Goal: Task Accomplishment & Management: Manage account settings

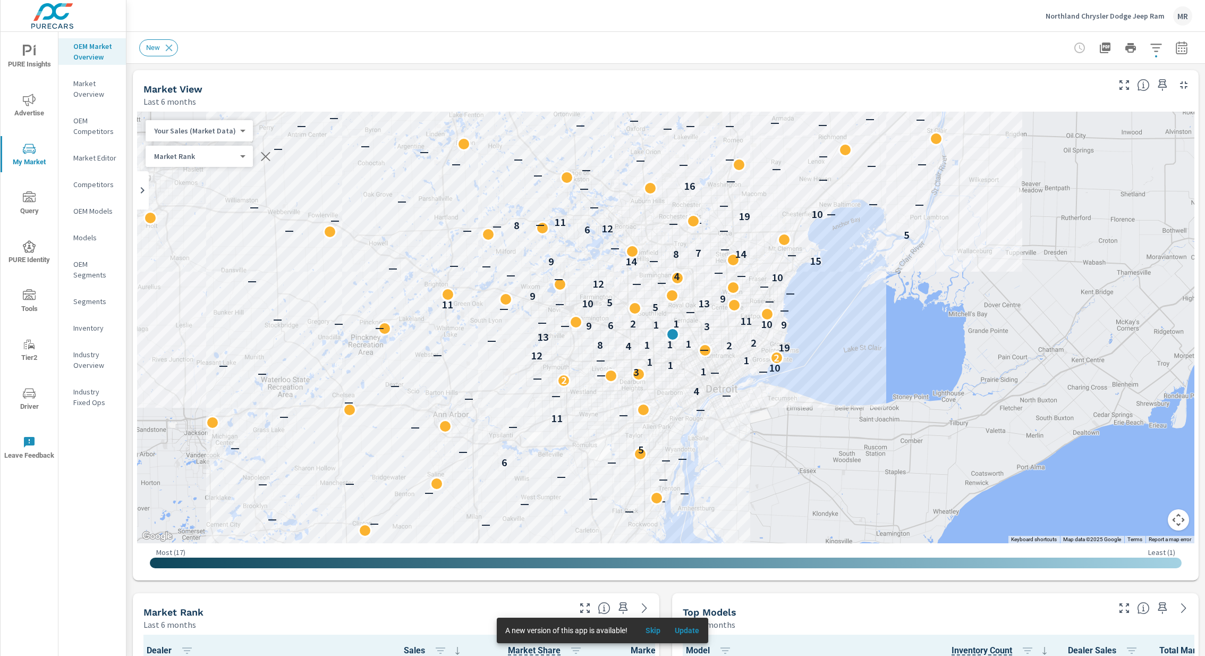
click at [1189, 14] on div "MR" at bounding box center [1182, 15] width 19 height 19
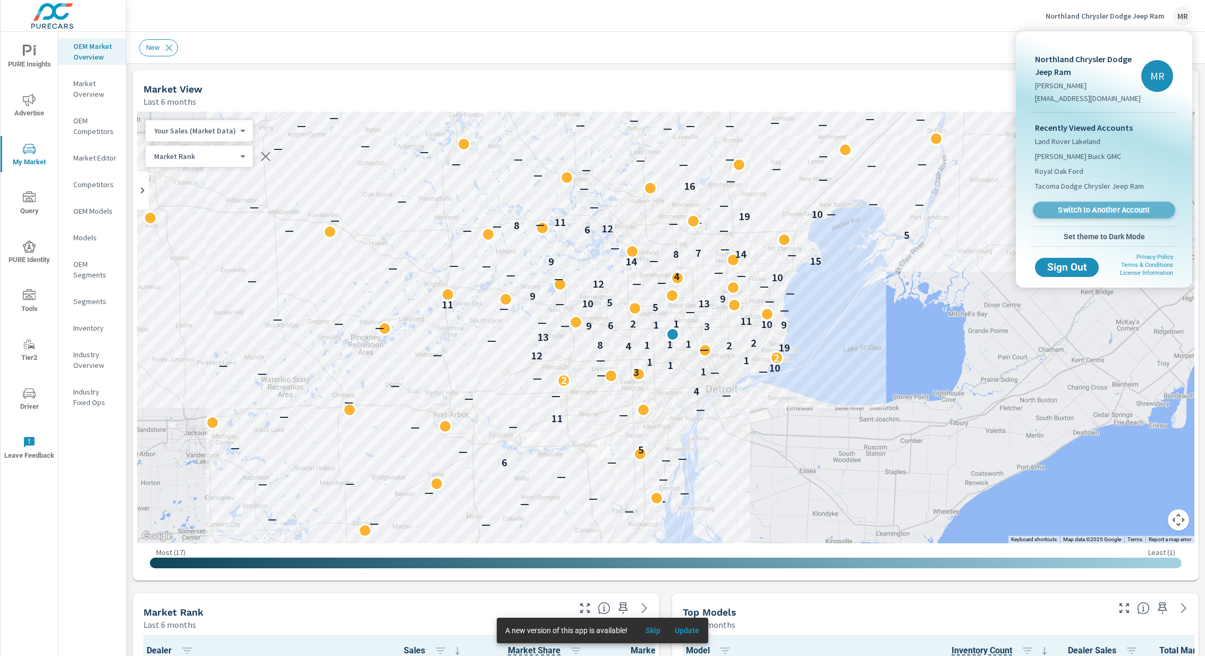
click at [1095, 210] on span "Switch to Another Account" at bounding box center [1104, 210] width 130 height 10
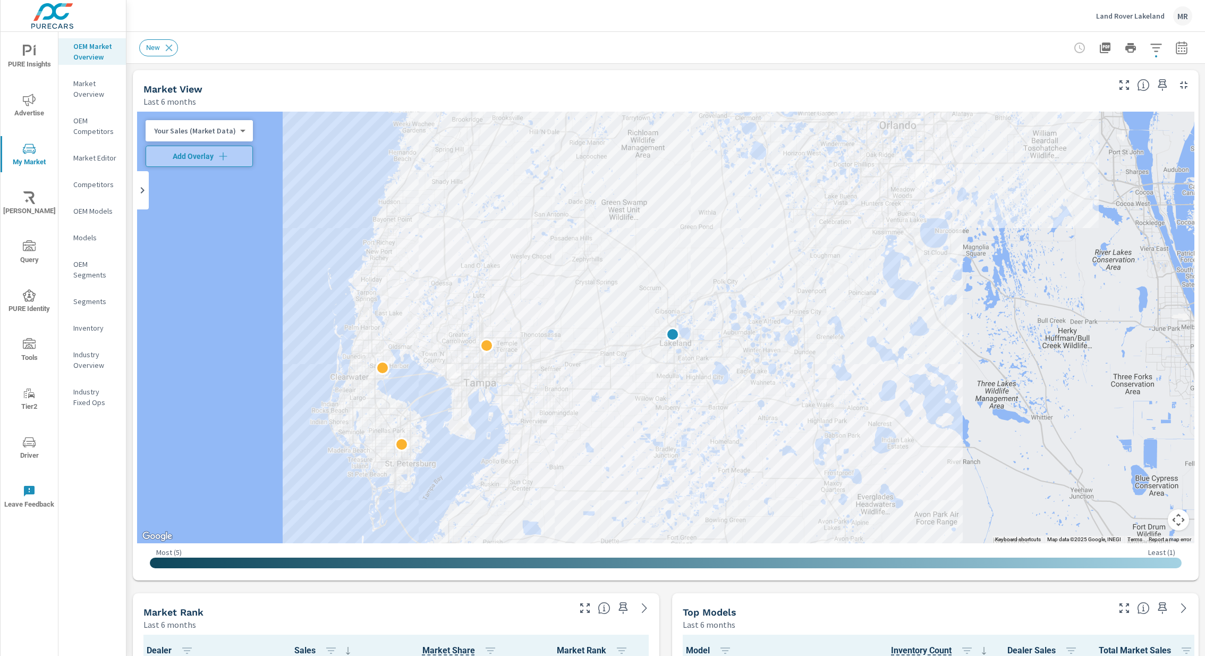
click at [30, 56] on icon "nav menu" at bounding box center [29, 51] width 13 height 13
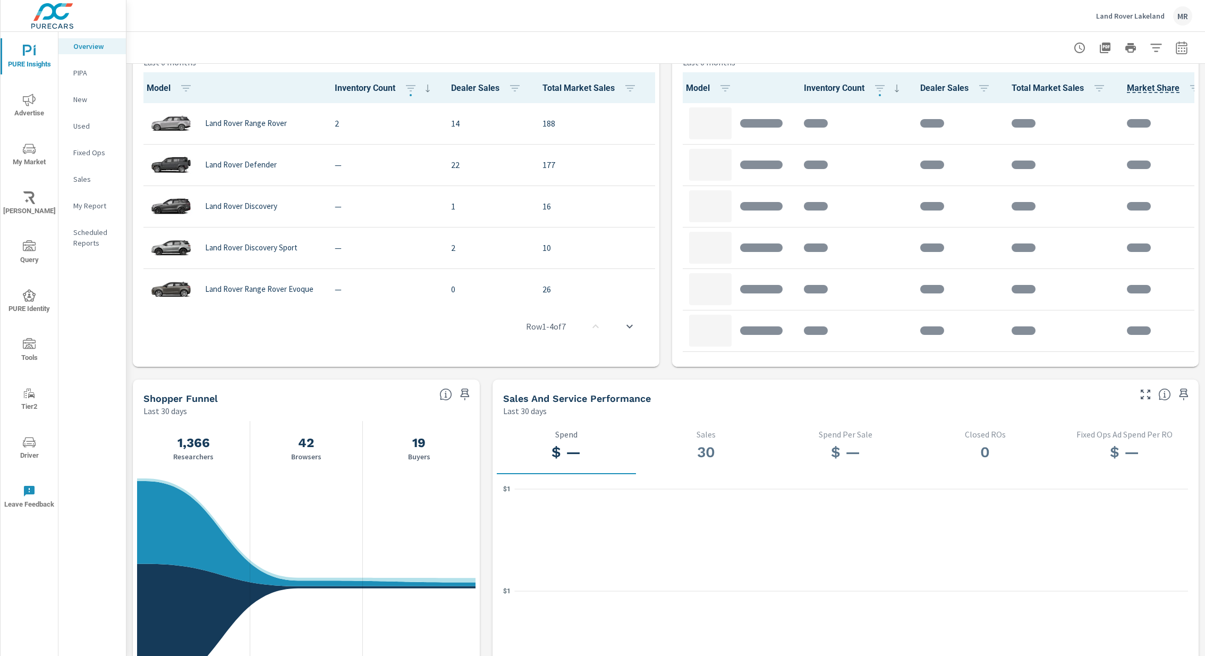
scroll to position [93, 0]
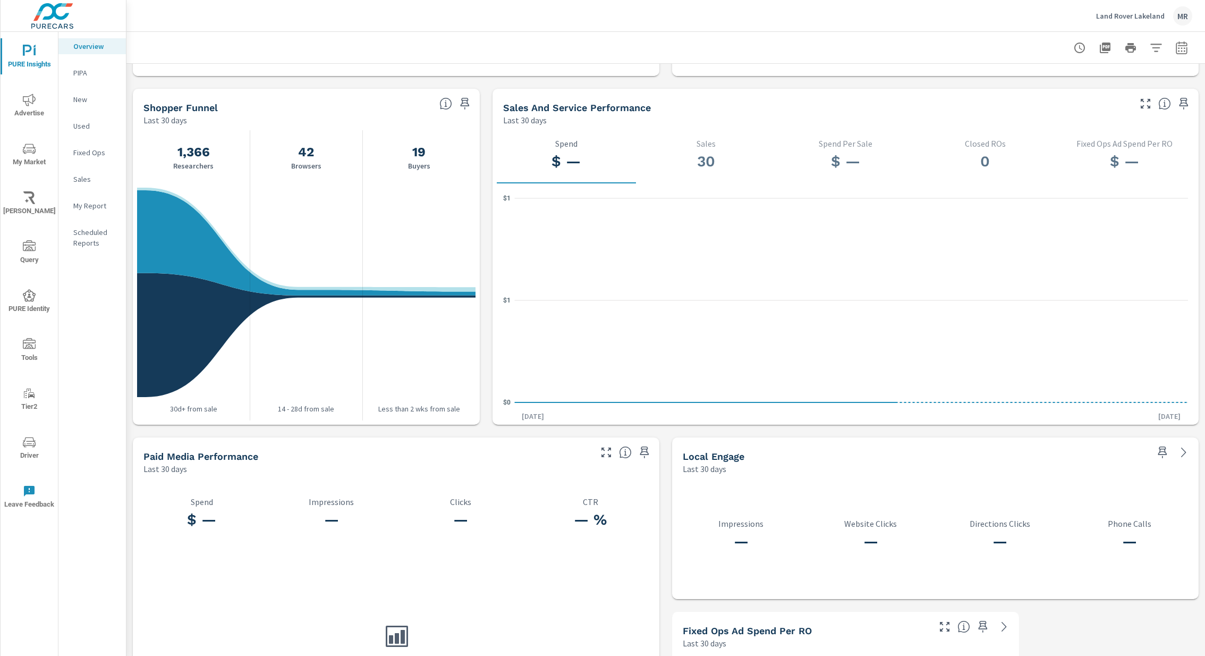
scroll to position [1036, 0]
